Goal: Task Accomplishment & Management: Complete application form

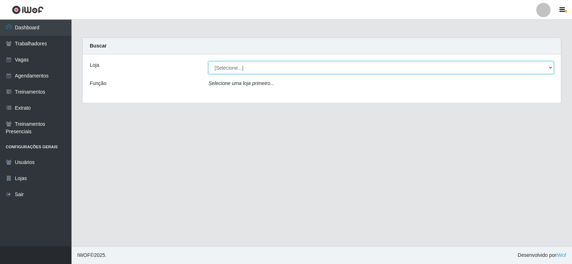
click at [283, 70] on select "[Selecione...] Necão Restaurante" at bounding box center [382, 68] width 346 height 13
select select "334"
click at [209, 62] on select "[Selecione...] Necão Restaurante" at bounding box center [382, 68] width 346 height 13
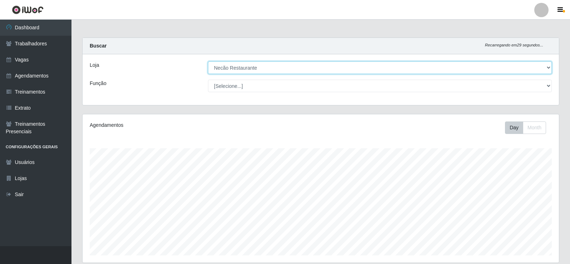
scroll to position [115, 0]
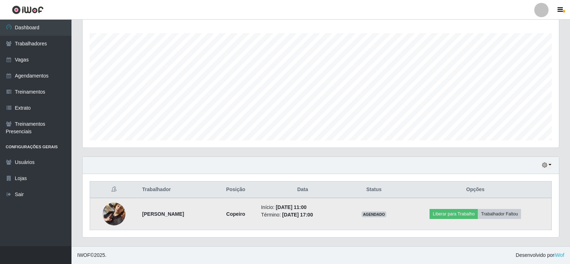
click at [119, 212] on img at bounding box center [114, 214] width 23 height 41
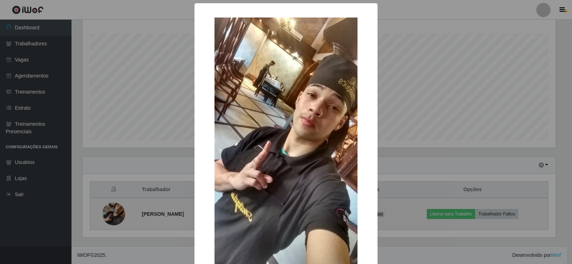
click at [119, 212] on div "× OK Cancel" at bounding box center [286, 132] width 572 height 264
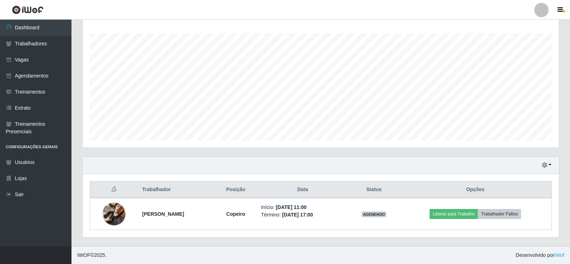
scroll to position [148, 477]
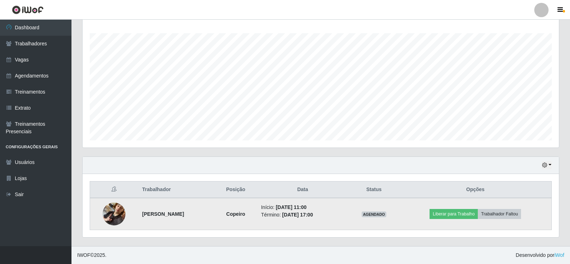
click at [114, 211] on img at bounding box center [114, 214] width 23 height 41
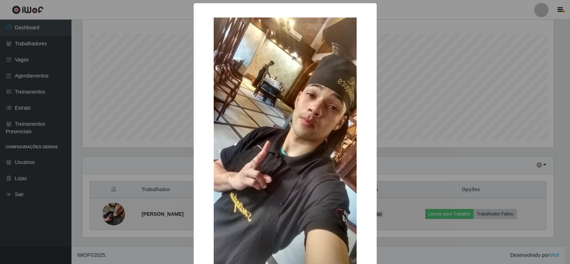
scroll to position [148, 473]
click at [114, 211] on div "× OK Cancel" at bounding box center [286, 132] width 572 height 264
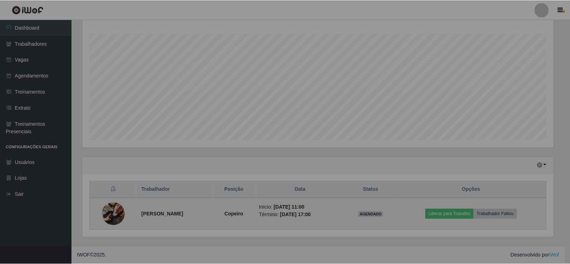
scroll to position [148, 477]
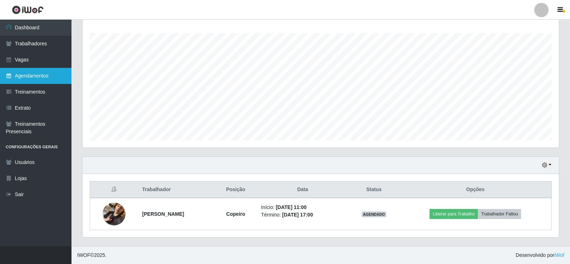
click at [38, 75] on link "Agendamentos" at bounding box center [36, 76] width 72 height 16
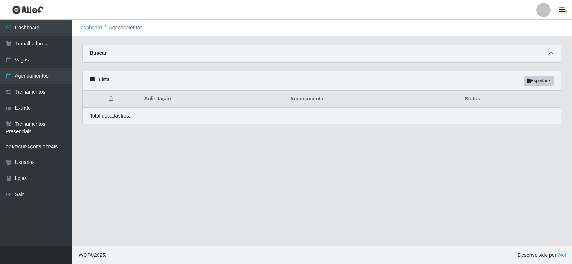
click at [554, 53] on span at bounding box center [551, 53] width 9 height 8
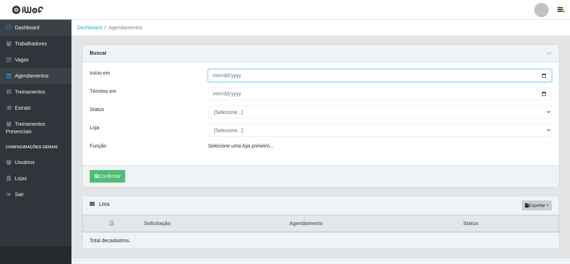
click at [545, 76] on input "Início em" at bounding box center [380, 75] width 344 height 13
type input "[DATE]"
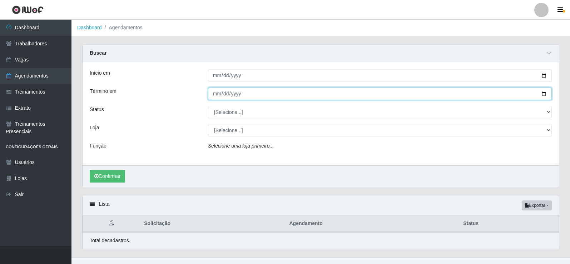
click at [542, 94] on input "Término em" at bounding box center [380, 94] width 344 height 13
type input "[DATE]"
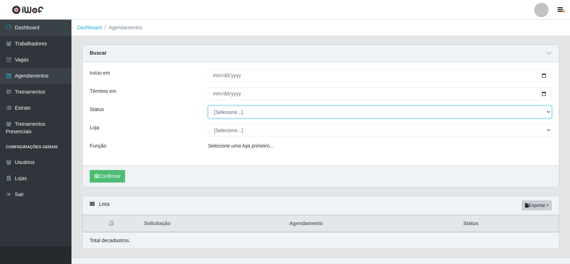
click at [261, 112] on select "[Selecione...] AGENDADO AGUARDANDO LIBERAR EM ANDAMENTO EM REVISÃO FINALIZADO C…" at bounding box center [380, 112] width 344 height 13
select select "CANCELADO"
click at [208, 106] on select "[Selecione...] AGENDADO AGUARDANDO LIBERAR EM ANDAMENTO EM REVISÃO FINALIZADO C…" at bounding box center [380, 112] width 344 height 13
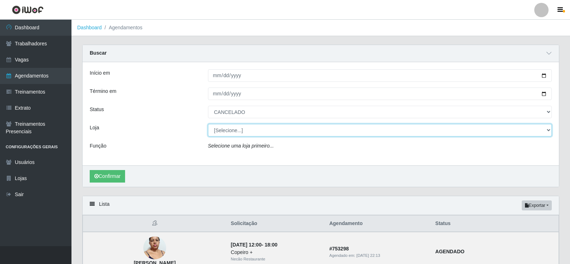
click at [237, 129] on select "[Selecione...] Necão Restaurante" at bounding box center [380, 130] width 344 height 13
select select "334"
click at [208, 124] on select "[Selecione...] Necão Restaurante" at bounding box center [380, 130] width 344 height 13
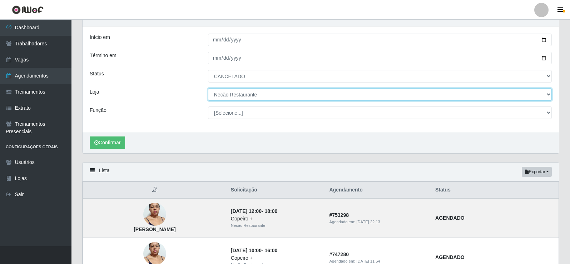
scroll to position [72, 0]
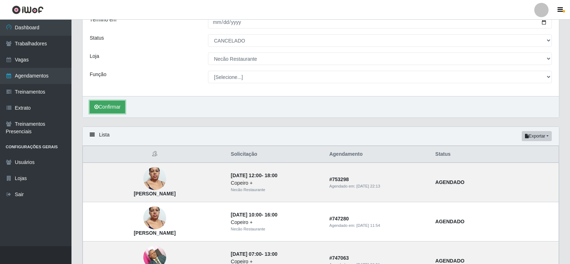
click at [117, 107] on button "Confirmar" at bounding box center [107, 107] width 35 height 13
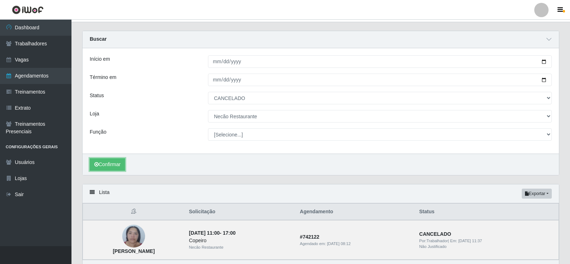
scroll to position [59, 0]
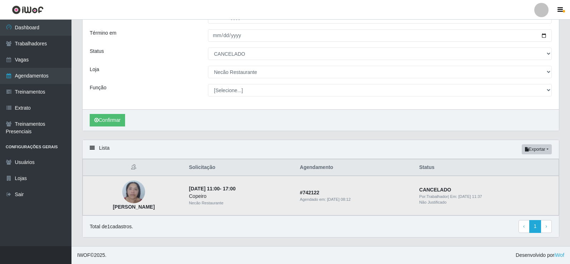
click at [134, 192] on img at bounding box center [133, 192] width 23 height 30
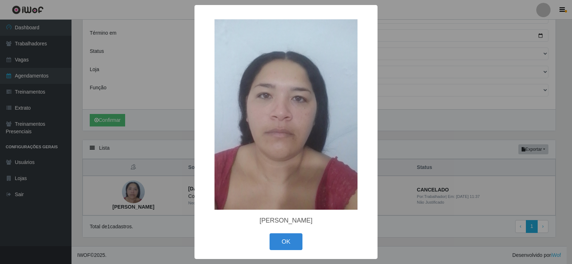
click at [135, 192] on div "× [PERSON_NAME] OK Cancel" at bounding box center [286, 132] width 572 height 264
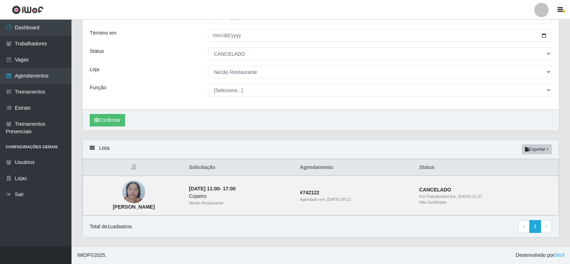
scroll to position [0, 0]
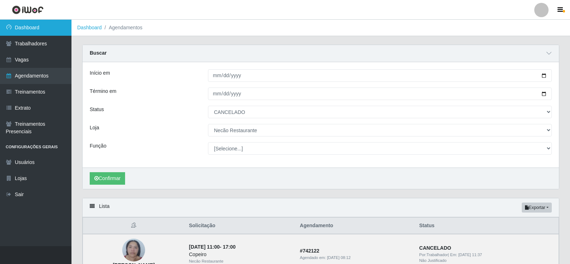
click at [51, 30] on link "Dashboard" at bounding box center [36, 28] width 72 height 16
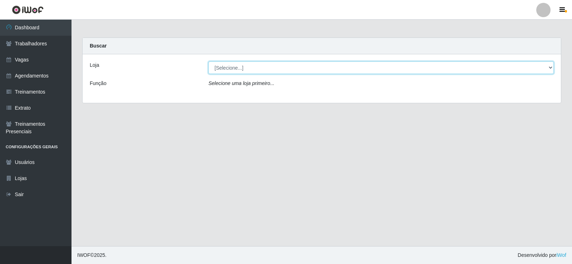
click at [547, 68] on select "[Selecione...] Necão Restaurante" at bounding box center [382, 68] width 346 height 13
select select "334"
click at [209, 62] on select "[Selecione...] Necão Restaurante" at bounding box center [382, 68] width 346 height 13
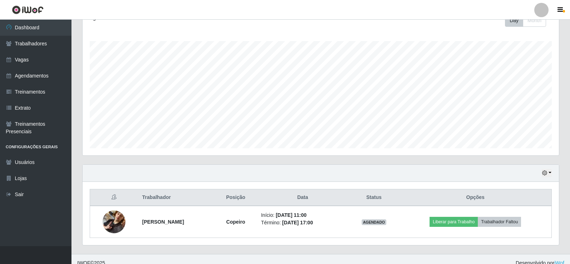
scroll to position [115, 0]
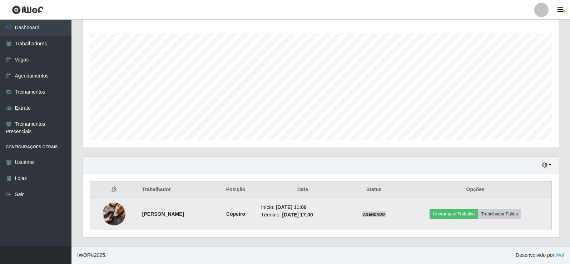
click at [115, 210] on img at bounding box center [114, 214] width 23 height 41
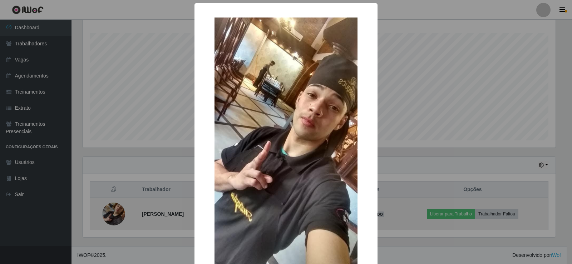
click at [115, 210] on div "× OK Cancel" at bounding box center [286, 132] width 572 height 264
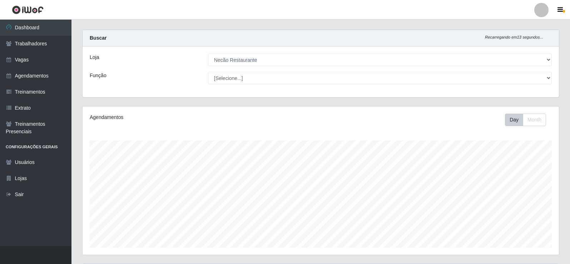
scroll to position [0, 0]
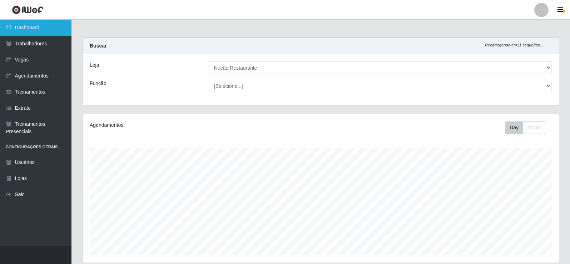
click at [46, 31] on link "Dashboard" at bounding box center [36, 28] width 72 height 16
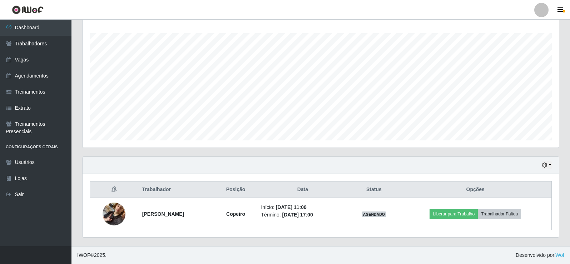
scroll to position [8, 0]
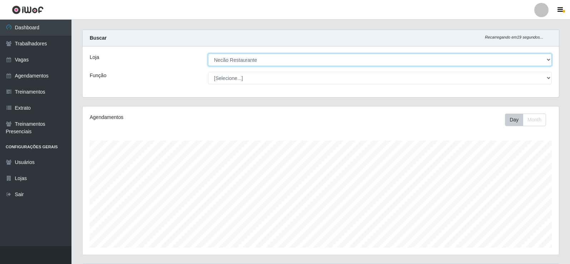
click at [535, 61] on select "[Selecione...] Necão Restaurante" at bounding box center [380, 60] width 344 height 13
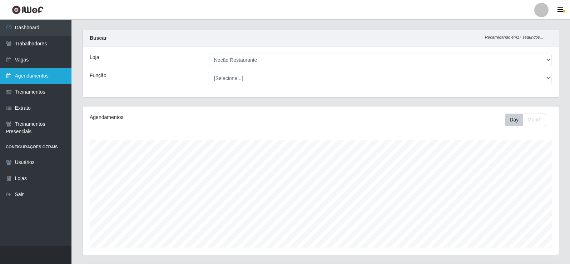
click at [37, 76] on link "Agendamentos" at bounding box center [36, 76] width 72 height 16
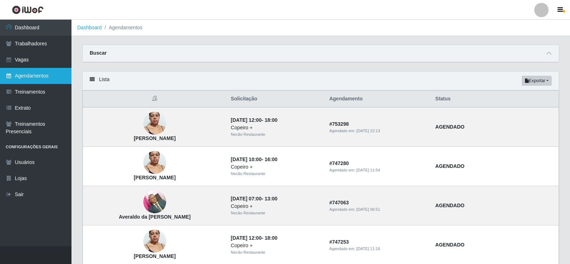
click at [35, 77] on link "Agendamentos" at bounding box center [36, 76] width 72 height 16
click at [549, 53] on icon at bounding box center [549, 53] width 5 height 5
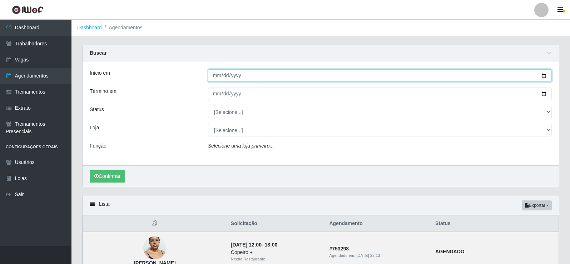
click at [544, 75] on input "Início em" at bounding box center [380, 75] width 344 height 13
type input "[DATE]"
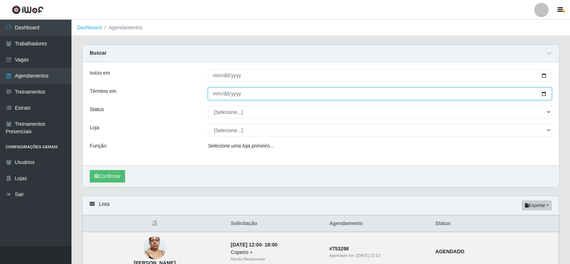
click at [544, 94] on input "Término em" at bounding box center [380, 94] width 344 height 13
type input "[DATE]"
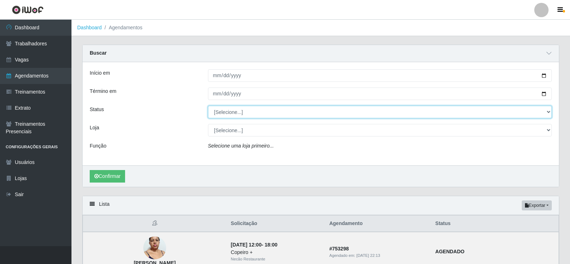
click at [272, 114] on select "[Selecione...] AGENDADO AGUARDANDO LIBERAR EM ANDAMENTO EM REVISÃO FINALIZADO C…" at bounding box center [380, 112] width 344 height 13
select select "AGENDADO"
click at [208, 106] on select "[Selecione...] AGENDADO AGUARDANDO LIBERAR EM ANDAMENTO EM REVISÃO FINALIZADO C…" at bounding box center [380, 112] width 344 height 13
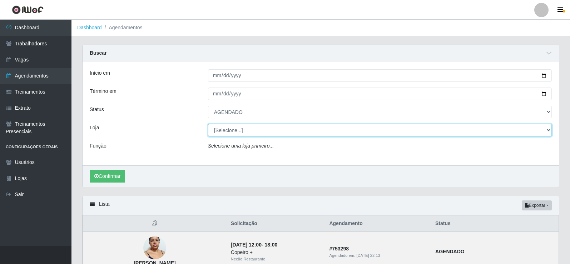
click at [248, 136] on select "[Selecione...] Necão Restaurante" at bounding box center [380, 130] width 344 height 13
select select "334"
click at [208, 124] on select "[Selecione...] Necão Restaurante" at bounding box center [380, 130] width 344 height 13
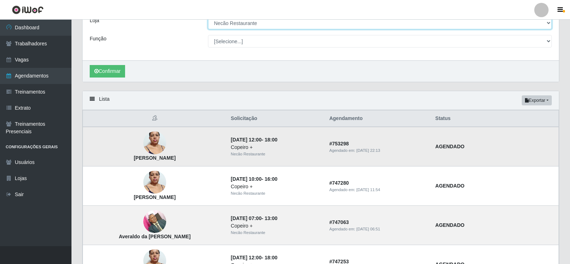
scroll to position [143, 0]
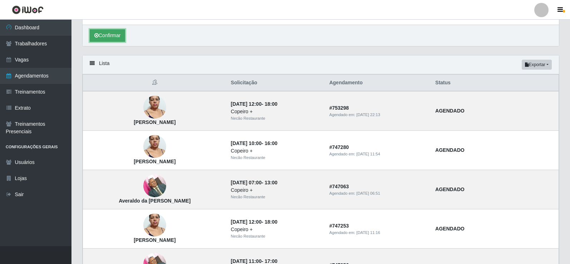
click at [115, 38] on button "Confirmar" at bounding box center [107, 35] width 35 height 13
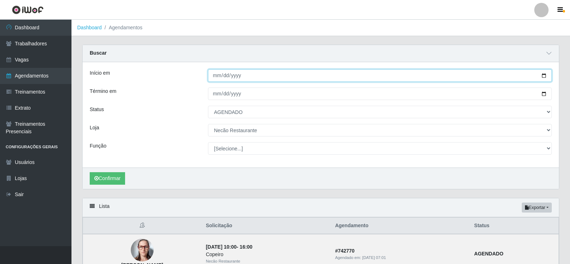
click at [543, 75] on input "[DATE]" at bounding box center [380, 75] width 344 height 13
type input "[DATE]"
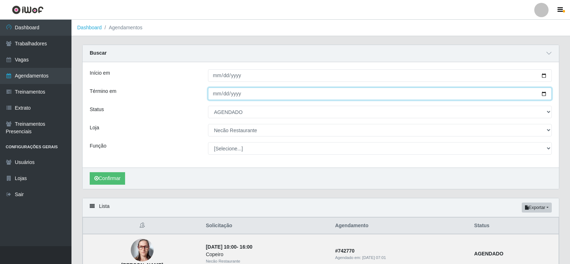
click at [546, 94] on input "[DATE]" at bounding box center [380, 94] width 344 height 13
click at [240, 97] on input "[DATE]" at bounding box center [380, 94] width 344 height 13
drag, startPoint x: 275, startPoint y: 96, endPoint x: 365, endPoint y: 96, distance: 90.1
click at [281, 96] on input "[DATE]" at bounding box center [380, 94] width 344 height 13
click at [543, 96] on input "[DATE]" at bounding box center [380, 94] width 344 height 13
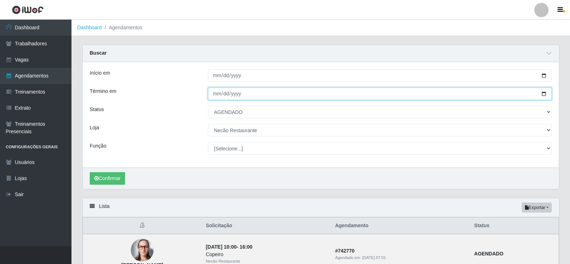
type input "[DATE]"
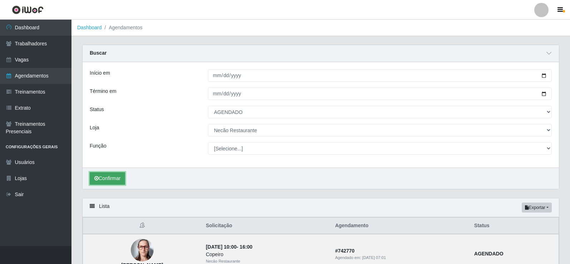
click at [109, 179] on button "Confirmar" at bounding box center [107, 178] width 35 height 13
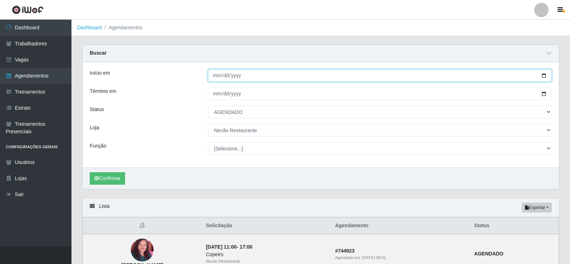
click at [546, 75] on input "[DATE]" at bounding box center [380, 75] width 344 height 13
type input "[DATE]"
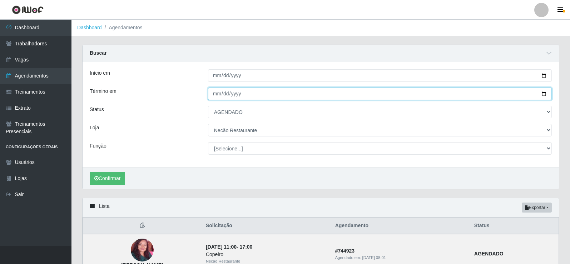
click at [545, 95] on input "[DATE]" at bounding box center [380, 94] width 344 height 13
type input "[DATE]"
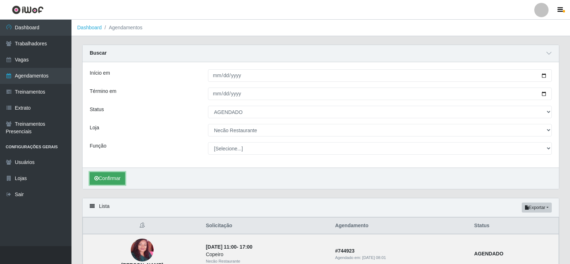
click at [114, 182] on button "Confirmar" at bounding box center [107, 178] width 35 height 13
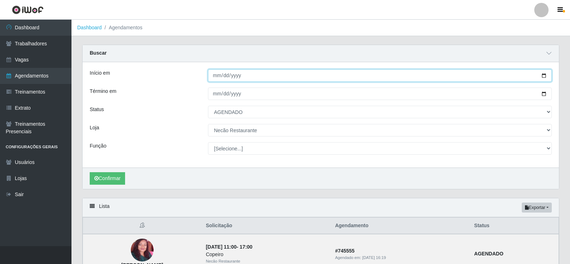
click at [545, 75] on input "[DATE]" at bounding box center [380, 75] width 344 height 13
type input "[DATE]"
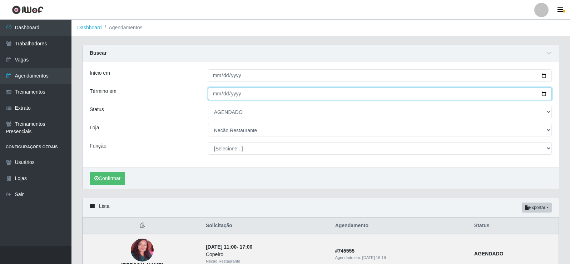
click at [543, 94] on input "[DATE]" at bounding box center [380, 94] width 344 height 13
type input "[DATE]"
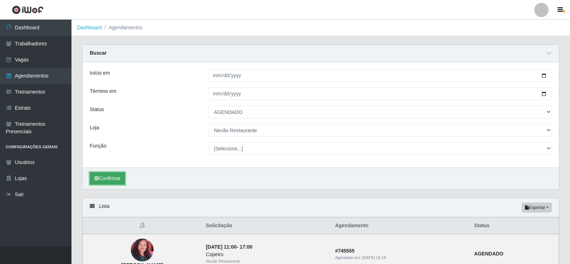
click at [106, 180] on button "Confirmar" at bounding box center [107, 178] width 35 height 13
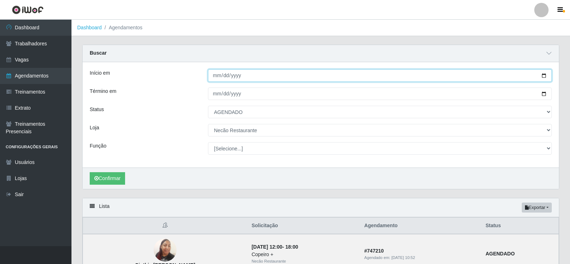
click at [544, 76] on input "[DATE]" at bounding box center [380, 75] width 344 height 13
type input "[DATE]"
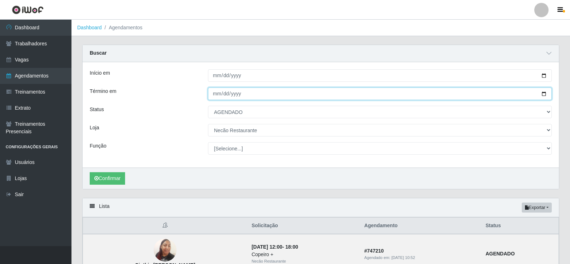
click at [544, 95] on input "[DATE]" at bounding box center [380, 94] width 344 height 13
type input "[DATE]"
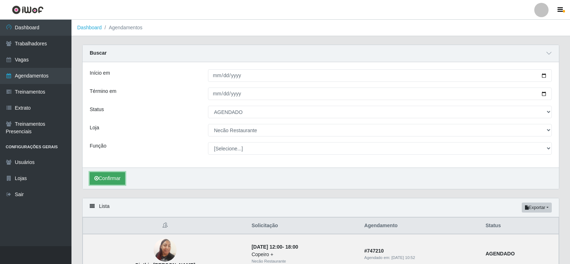
click at [112, 179] on button "Confirmar" at bounding box center [107, 178] width 35 height 13
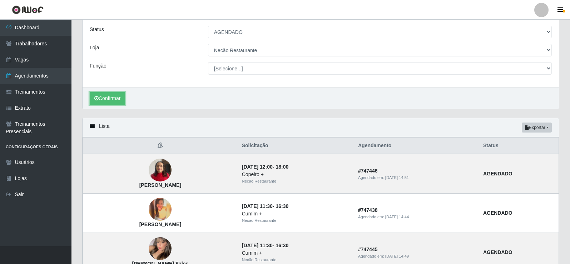
scroll to position [9, 0]
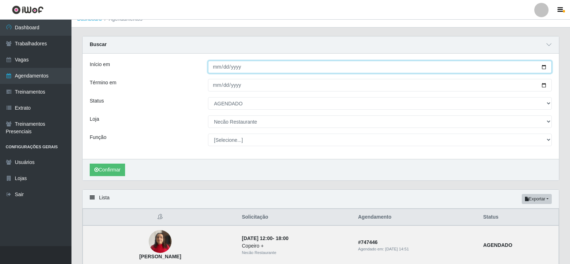
click at [337, 69] on input "[DATE]" at bounding box center [380, 67] width 344 height 13
click at [545, 67] on input "[DATE]" at bounding box center [380, 67] width 344 height 13
type input "[DATE]"
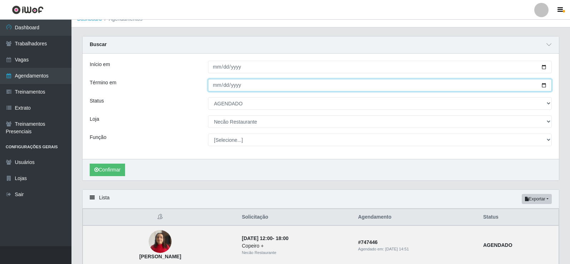
click at [543, 85] on input "[DATE]" at bounding box center [380, 85] width 344 height 13
type input "[DATE]"
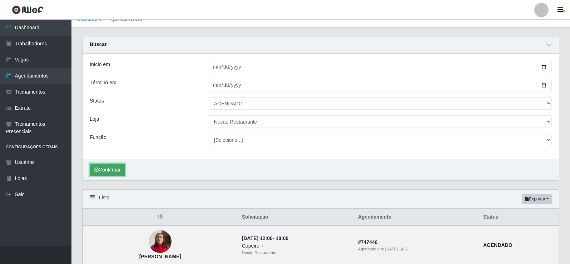
click at [105, 167] on button "Confirmar" at bounding box center [107, 170] width 35 height 13
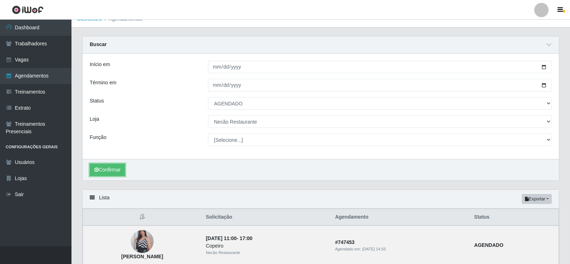
scroll to position [59, 0]
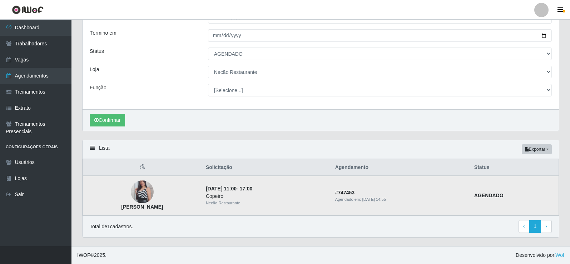
click at [154, 194] on img at bounding box center [142, 192] width 23 height 41
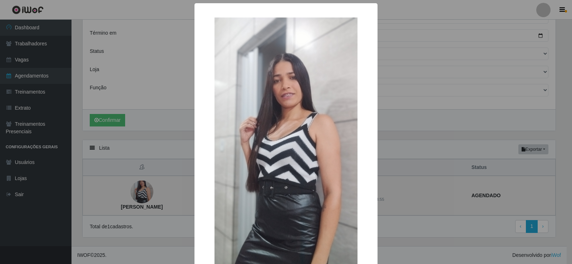
click at [157, 194] on div "× [PERSON_NAME] OK Cancel" at bounding box center [286, 132] width 572 height 264
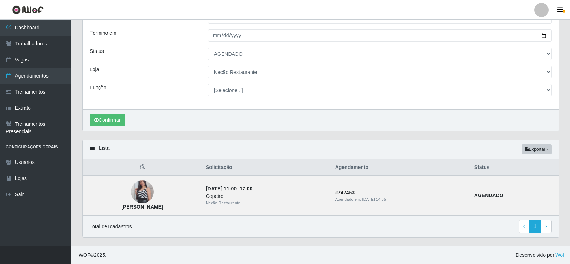
scroll to position [0, 0]
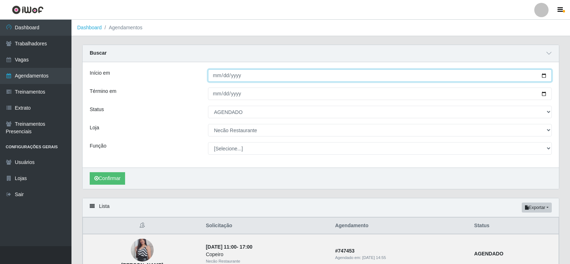
click at [545, 77] on input "[DATE]" at bounding box center [380, 75] width 344 height 13
type input "[DATE]"
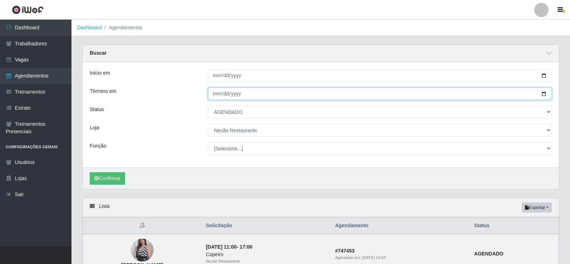
click at [544, 95] on input "[DATE]" at bounding box center [380, 94] width 344 height 13
type input "[DATE]"
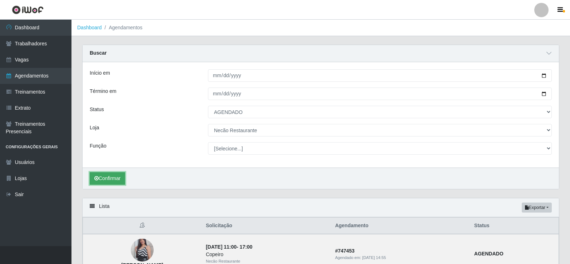
click at [111, 178] on button "Confirmar" at bounding box center [107, 178] width 35 height 13
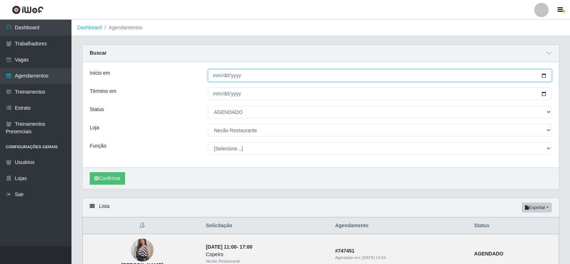
click at [545, 77] on input "[DATE]" at bounding box center [380, 75] width 344 height 13
type input "[DATE]"
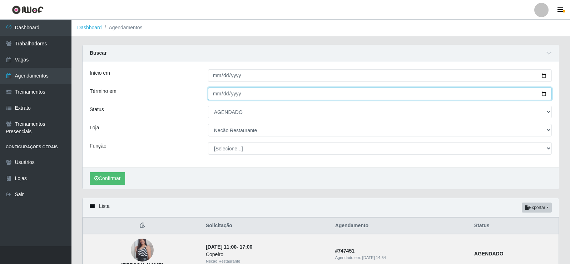
click at [542, 93] on input "[DATE]" at bounding box center [380, 94] width 344 height 13
type input "[DATE]"
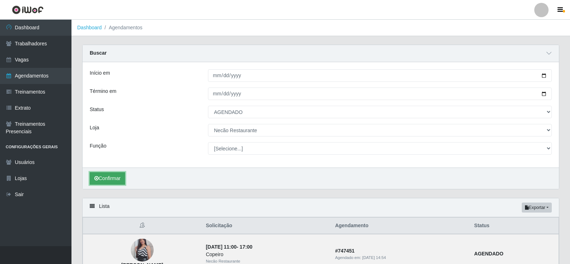
click at [104, 177] on button "Confirmar" at bounding box center [107, 178] width 35 height 13
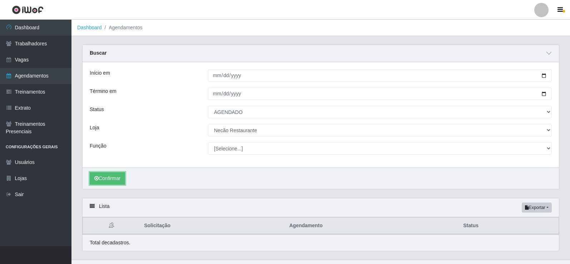
scroll to position [14, 0]
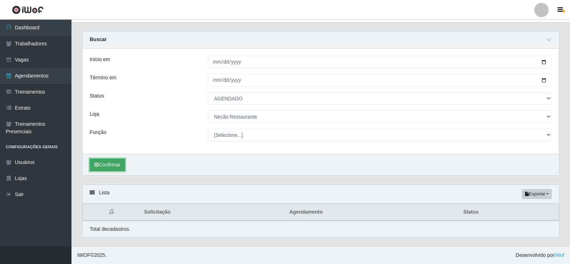
click at [117, 163] on button "Confirmar" at bounding box center [107, 165] width 35 height 13
click at [106, 164] on button "Confirmar" at bounding box center [107, 165] width 35 height 13
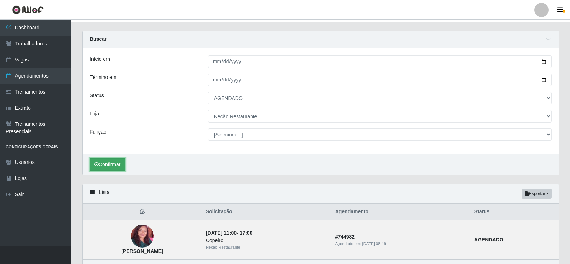
click at [110, 164] on button "Confirmar" at bounding box center [107, 164] width 35 height 13
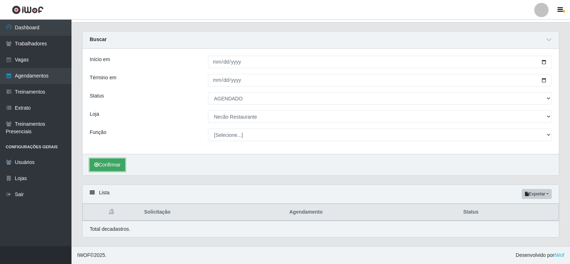
click at [112, 163] on button "Confirmar" at bounding box center [107, 165] width 35 height 13
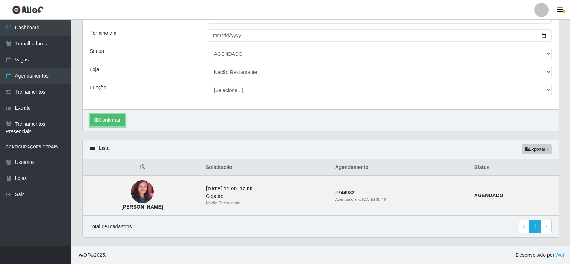
scroll to position [0, 0]
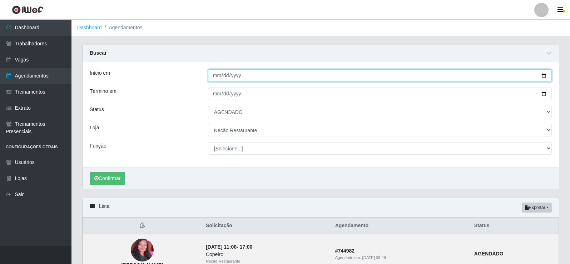
click at [546, 75] on input "[DATE]" at bounding box center [380, 75] width 344 height 13
type input "[DATE]"
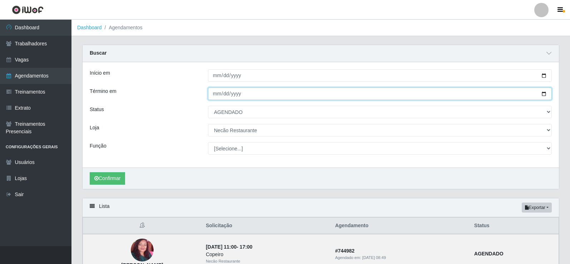
click at [545, 94] on input "[DATE]" at bounding box center [380, 94] width 344 height 13
type input "[DATE]"
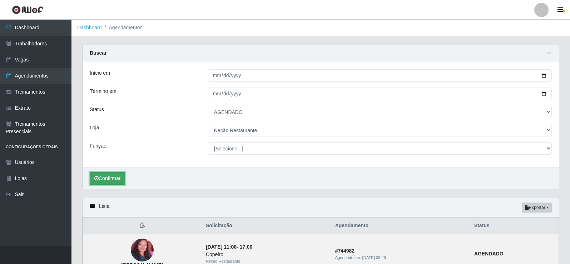
click at [115, 178] on button "Confirmar" at bounding box center [107, 178] width 35 height 13
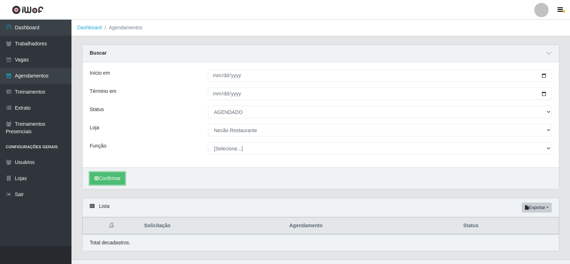
scroll to position [14, 0]
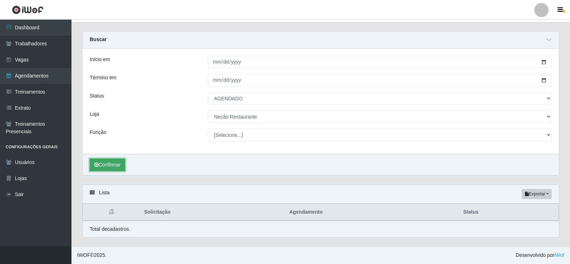
click at [111, 165] on button "Confirmar" at bounding box center [107, 165] width 35 height 13
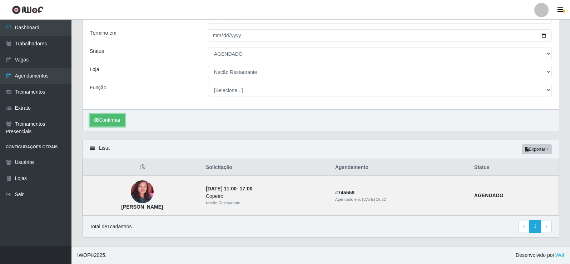
scroll to position [0, 0]
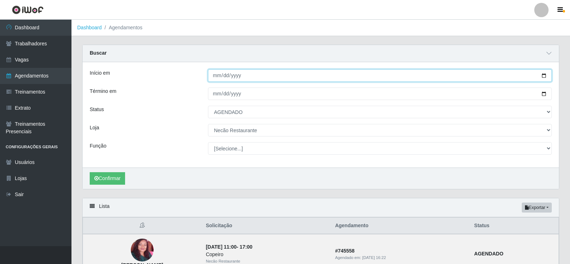
click at [545, 77] on input "[DATE]" at bounding box center [380, 75] width 344 height 13
type input "[DATE]"
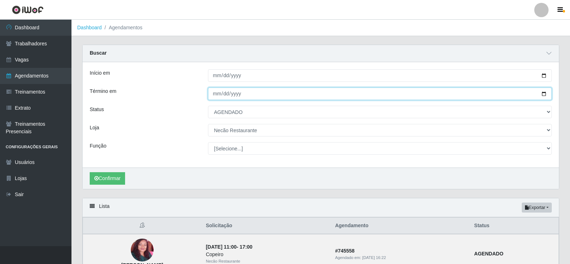
click at [546, 94] on input "[DATE]" at bounding box center [380, 94] width 344 height 13
type input "[DATE]"
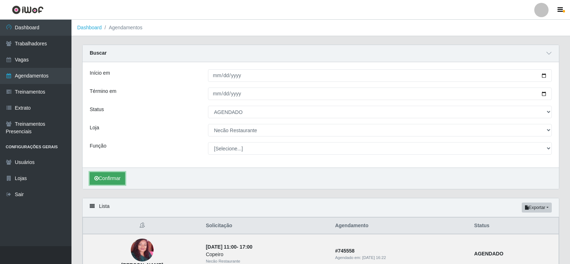
click at [113, 177] on button "Confirmar" at bounding box center [107, 178] width 35 height 13
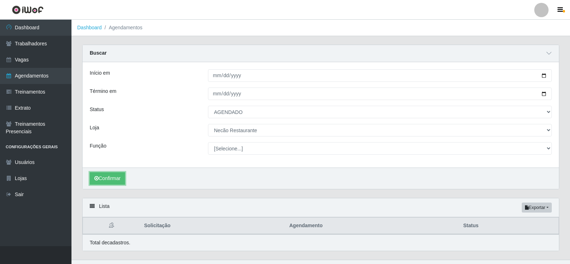
scroll to position [14, 0]
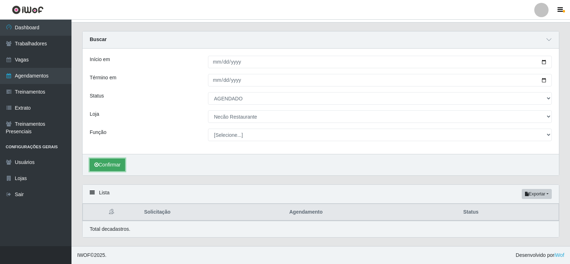
click at [100, 161] on button "Confirmar" at bounding box center [107, 165] width 35 height 13
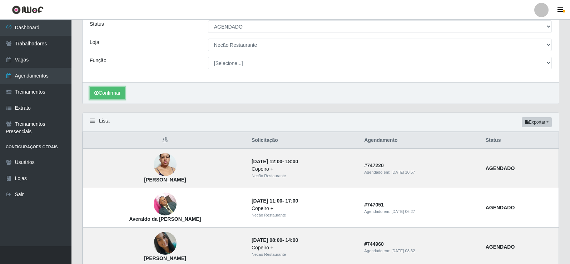
scroll to position [121, 0]
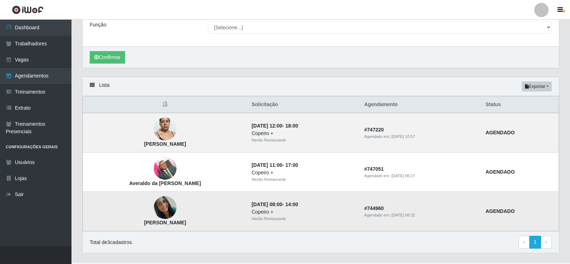
click at [157, 211] on img at bounding box center [165, 207] width 23 height 23
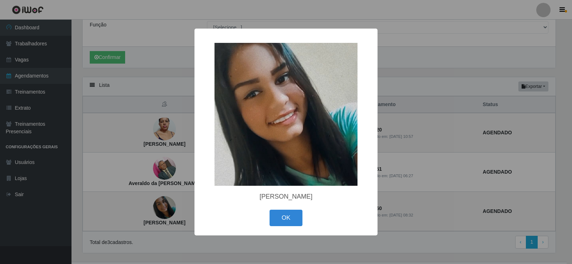
click at [161, 210] on div "× [PERSON_NAME] OK Cancel" at bounding box center [286, 132] width 572 height 264
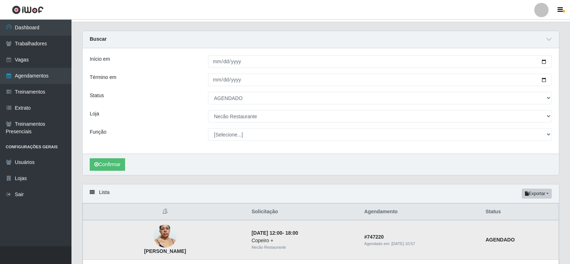
scroll to position [0, 0]
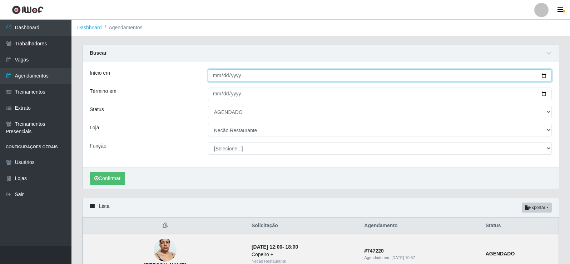
click at [545, 77] on input "[DATE]" at bounding box center [380, 75] width 344 height 13
type input "[DATE]"
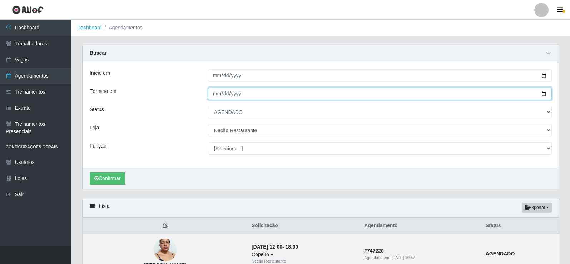
click at [543, 94] on input "[DATE]" at bounding box center [380, 94] width 344 height 13
type input "[DATE]"
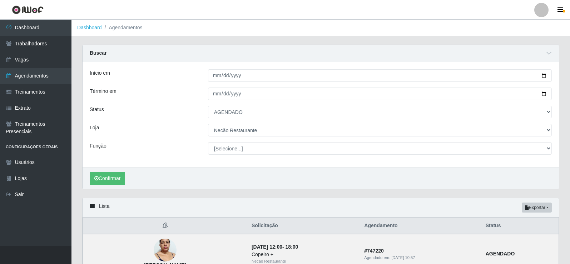
click at [107, 186] on div "Confirmar" at bounding box center [321, 178] width 477 height 21
click at [109, 181] on button "Confirmar" at bounding box center [107, 178] width 35 height 13
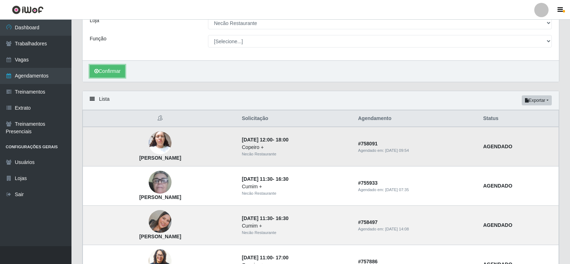
scroll to position [179, 0]
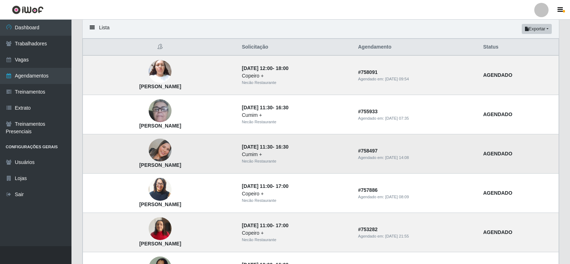
click at [165, 148] on img at bounding box center [160, 150] width 23 height 23
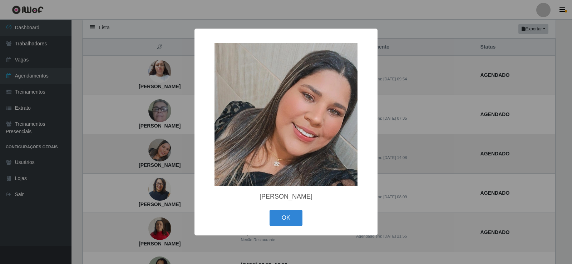
click at [165, 148] on div "× [PERSON_NAME] Eustaquio OK Cancel" at bounding box center [286, 132] width 572 height 264
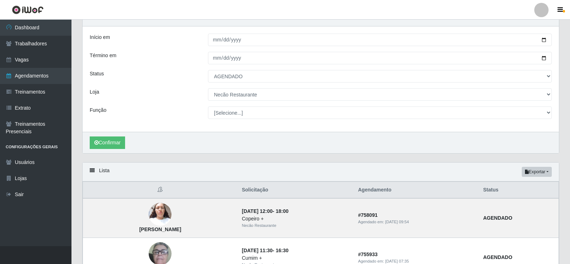
scroll to position [0, 0]
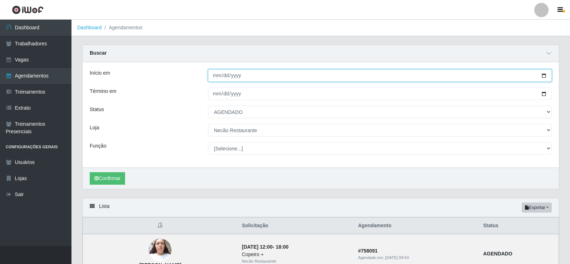
click at [544, 77] on input "[DATE]" at bounding box center [380, 75] width 344 height 13
type input "[DATE]"
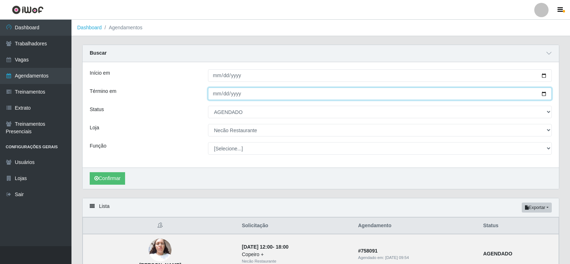
click at [545, 94] on input "[DATE]" at bounding box center [380, 94] width 344 height 13
type input "[DATE]"
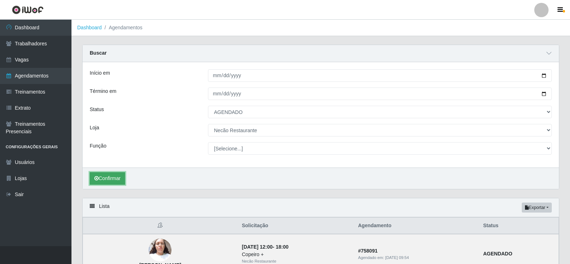
click at [114, 181] on button "Confirmar" at bounding box center [107, 178] width 35 height 13
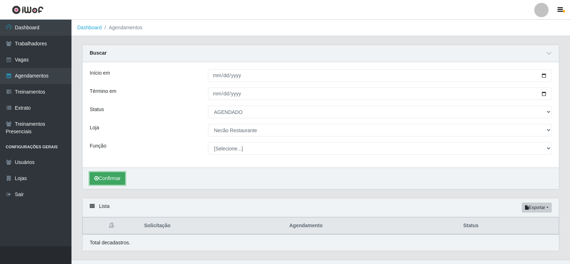
click at [116, 181] on button "Confirmar" at bounding box center [107, 178] width 35 height 13
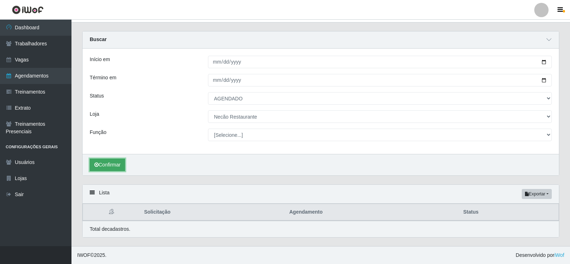
click at [116, 167] on button "Confirmar" at bounding box center [107, 165] width 35 height 13
click at [123, 166] on button "Confirmar" at bounding box center [107, 165] width 35 height 13
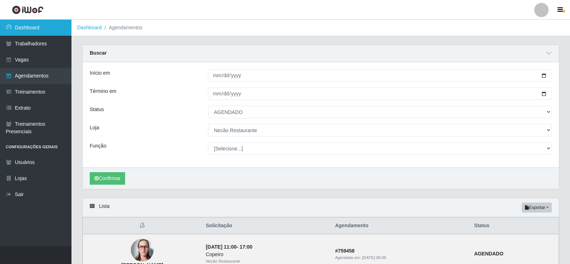
click at [30, 25] on link "Dashboard" at bounding box center [36, 28] width 72 height 16
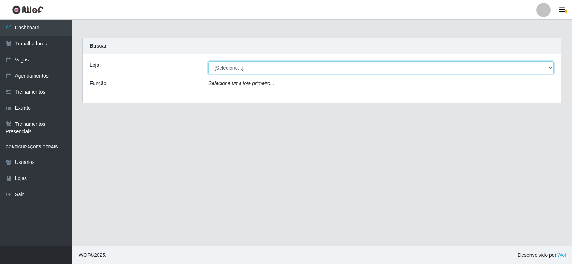
click at [347, 67] on select "[Selecione...] Necão Restaurante" at bounding box center [382, 68] width 346 height 13
select select "334"
click at [209, 62] on select "[Selecione...] Necão Restaurante" at bounding box center [382, 68] width 346 height 13
